Goal: Transaction & Acquisition: Purchase product/service

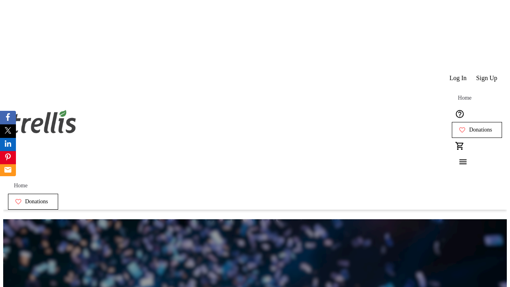
click at [487, 74] on span "Sign Up" at bounding box center [486, 77] width 21 height 7
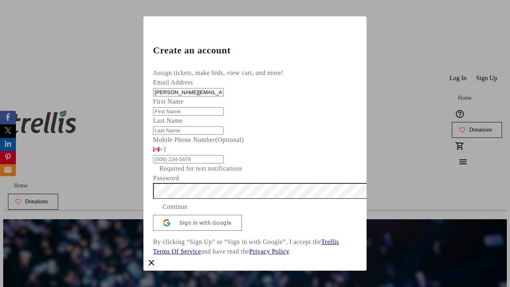
type input "[PERSON_NAME][EMAIL_ADDRESS][DOMAIN_NAME]"
type input "[PERSON_NAME]"
click at [188, 212] on span "Continue" at bounding box center [175, 207] width 25 height 10
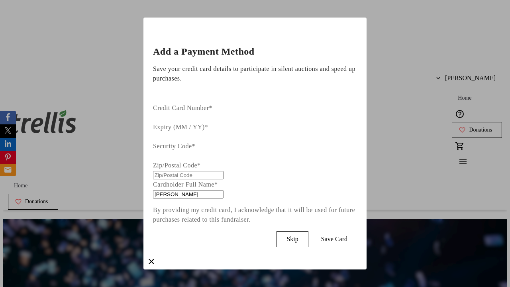
click at [298, 235] on span "Skip" at bounding box center [292, 238] width 12 height 7
click at [469, 127] on span "Donations" at bounding box center [480, 130] width 23 height 6
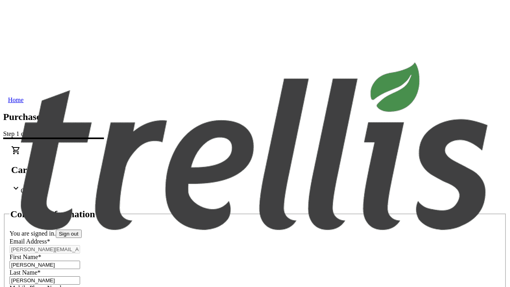
select select "CA"
type input "[STREET_ADDRESS][PERSON_NAME]"
type input "Kelowna"
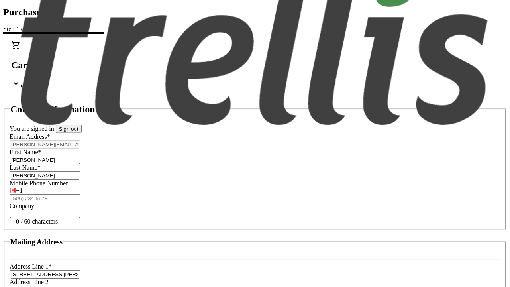
select select "BC"
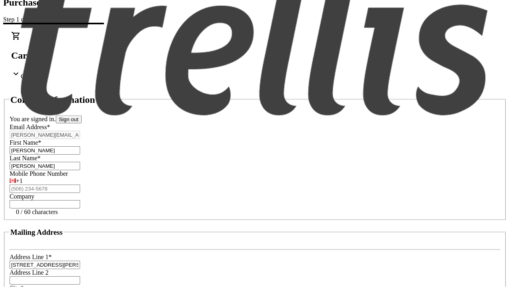
type input "Kelowna"
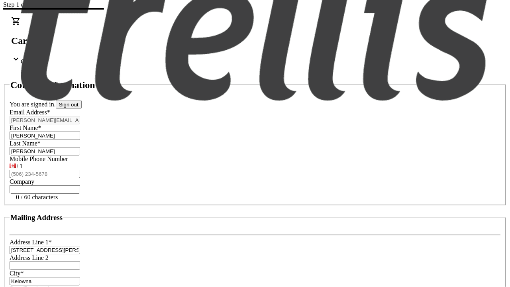
type input "V1Y 0C2"
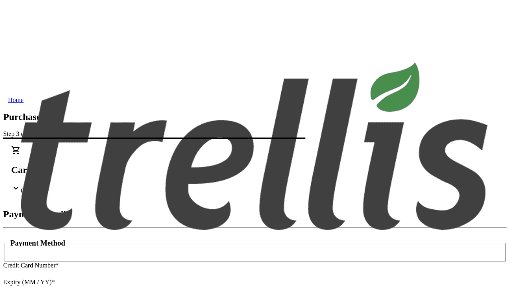
type input "V1Y 0C2"
